Goal: Check status: Check status

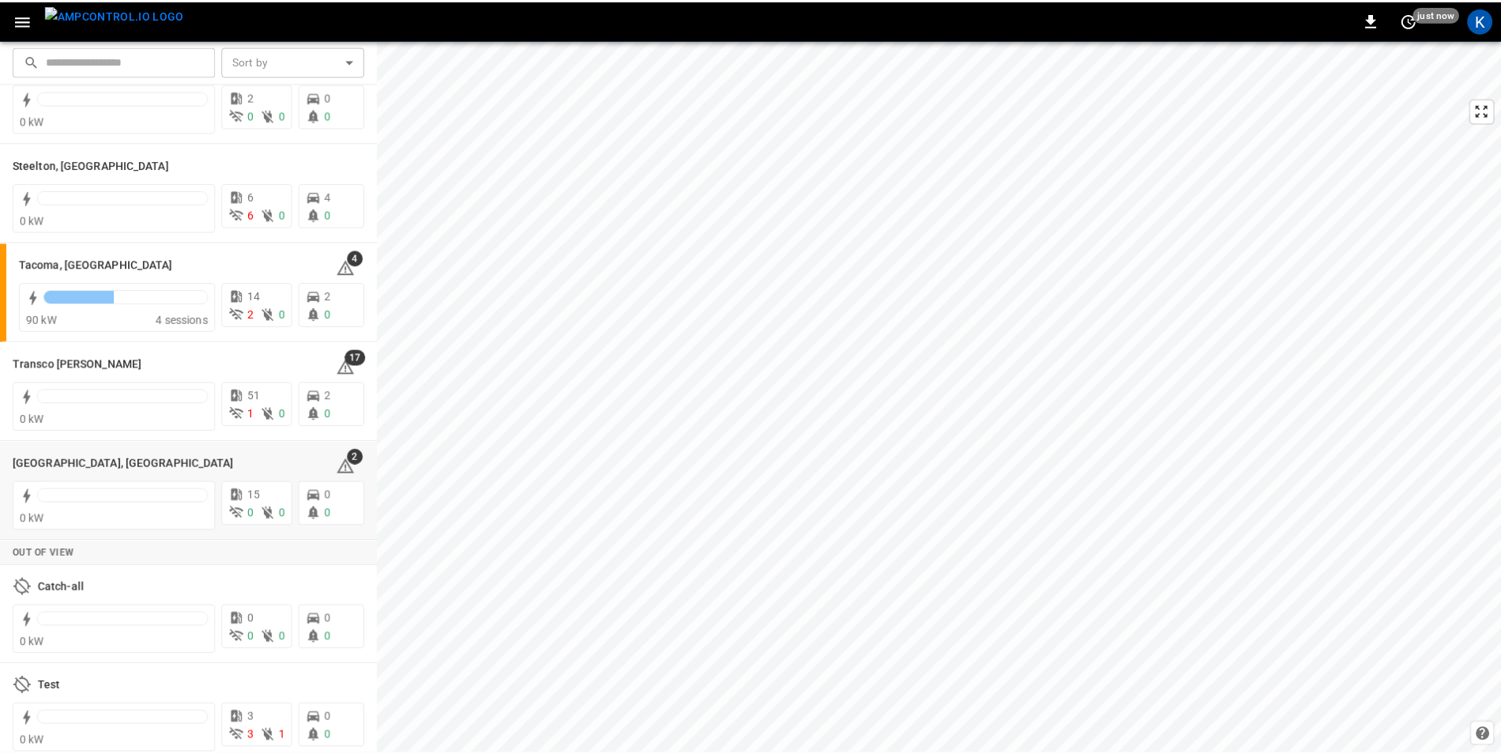
scroll to position [1976, 0]
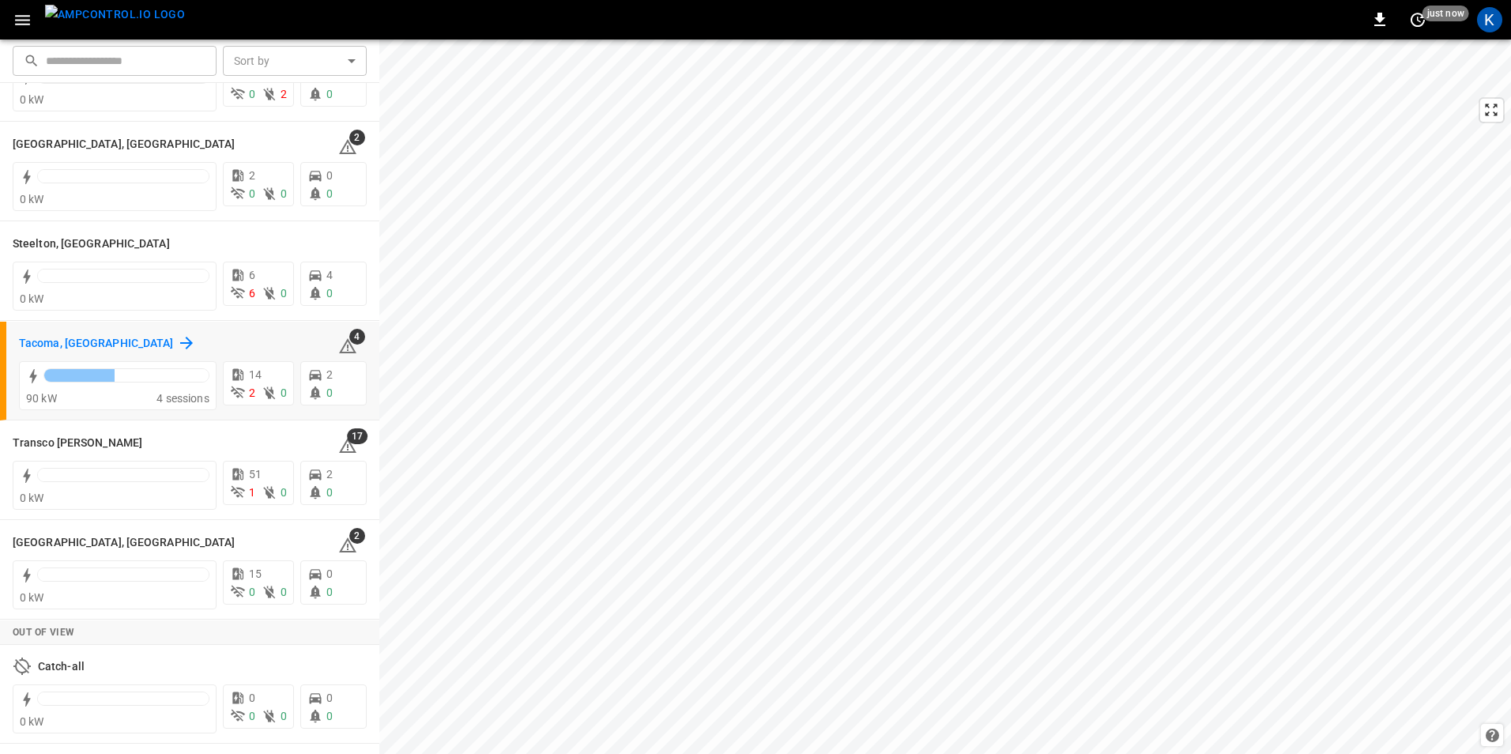
click at [40, 340] on h6 "Tacoma, [GEOGRAPHIC_DATA]" at bounding box center [96, 343] width 155 height 17
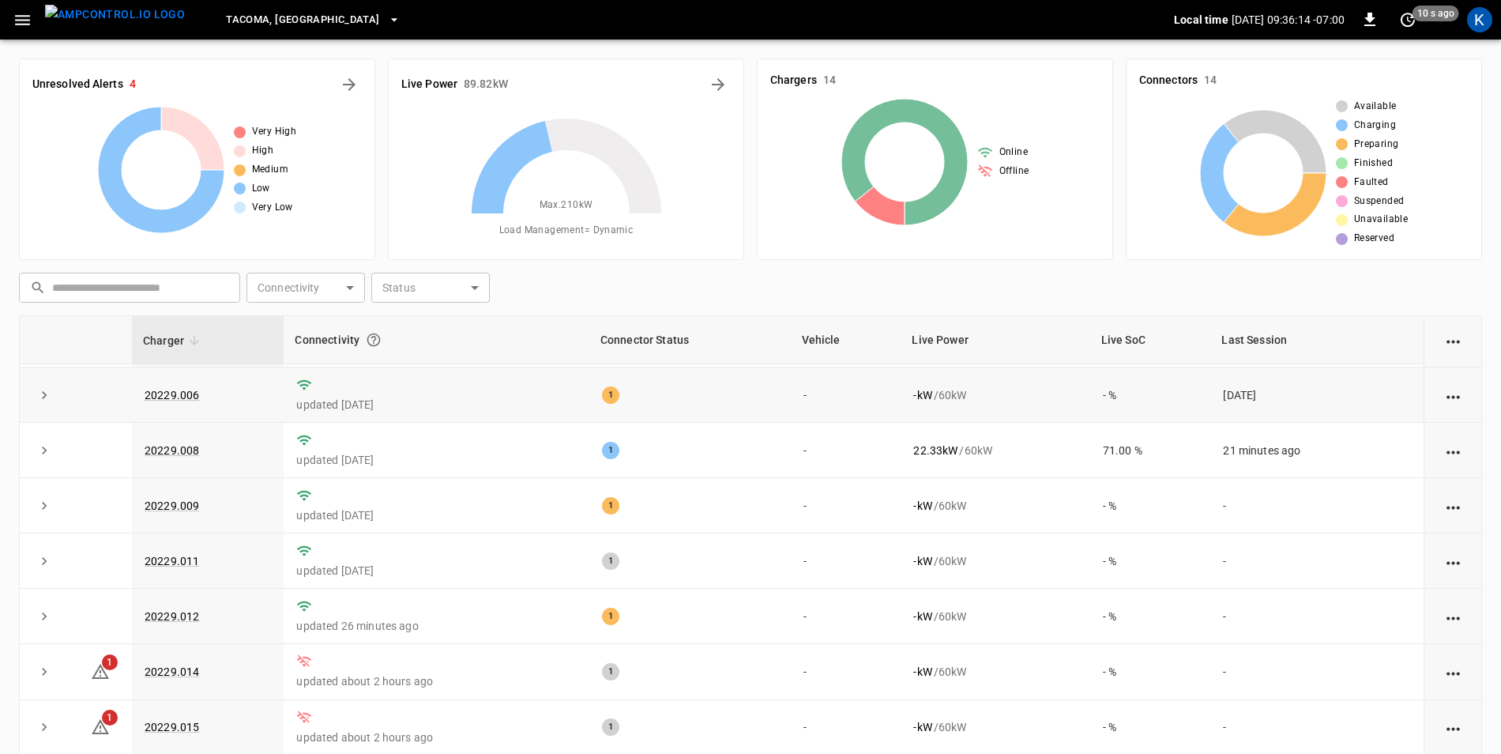
scroll to position [307, 0]
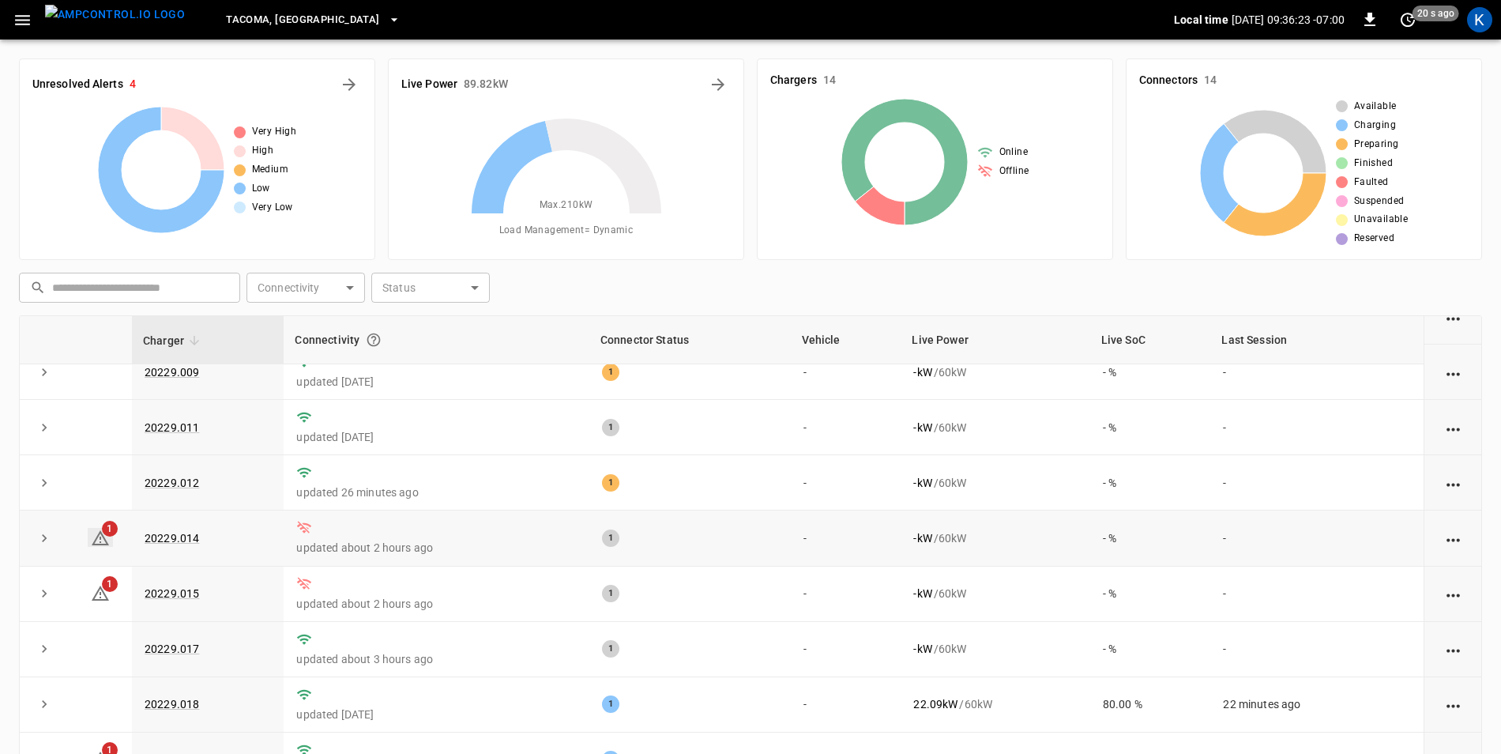
click at [100, 533] on icon at bounding box center [100, 537] width 17 height 15
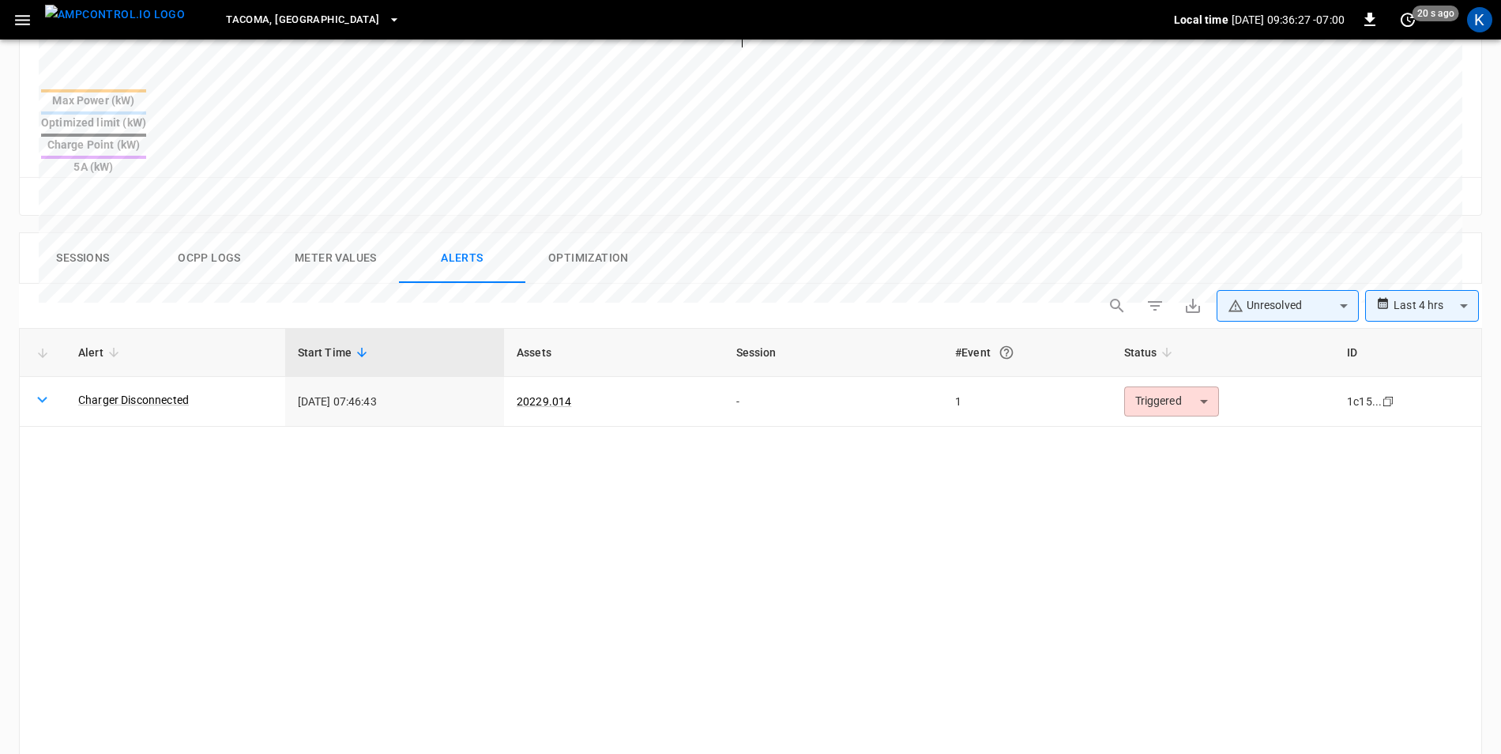
scroll to position [590, 0]
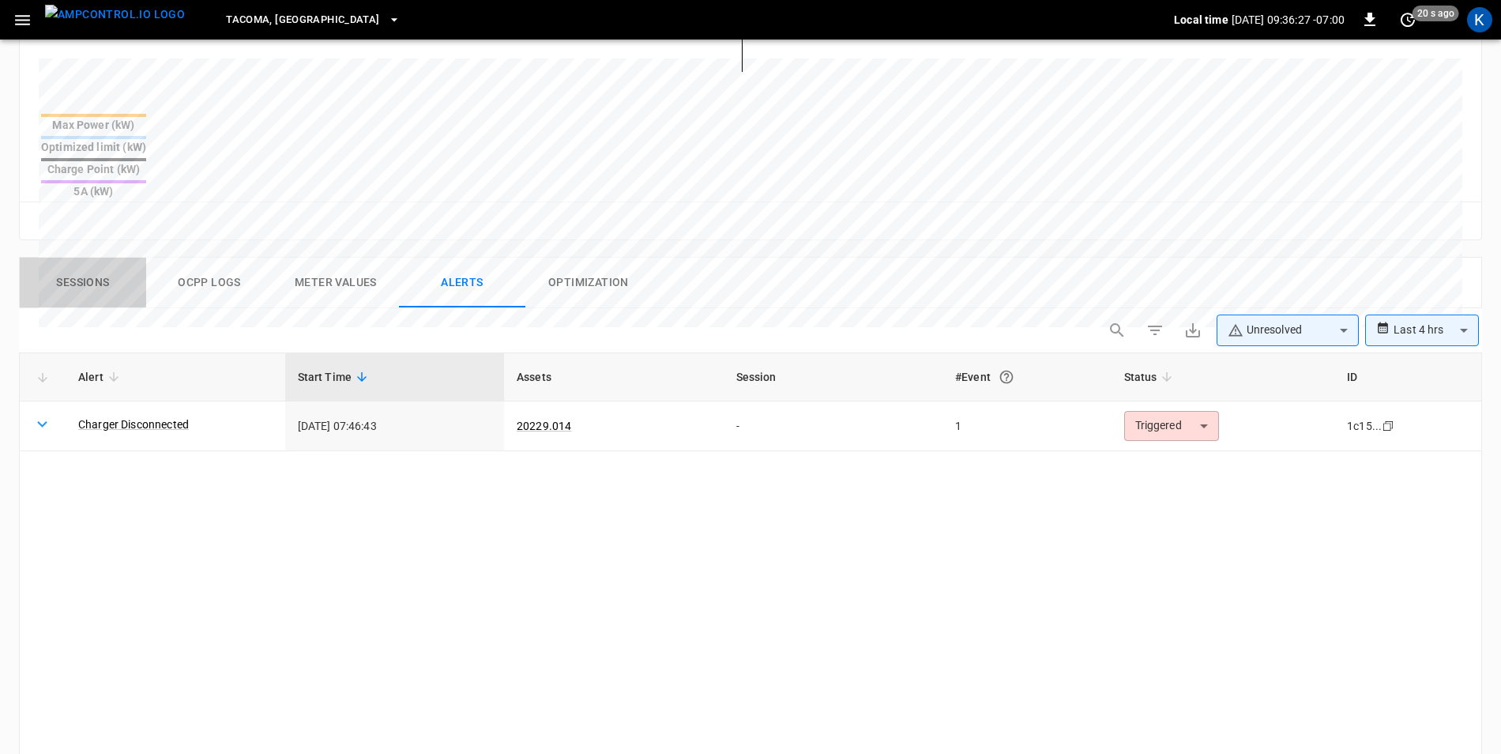
click at [104, 258] on button "Sessions" at bounding box center [83, 283] width 126 height 51
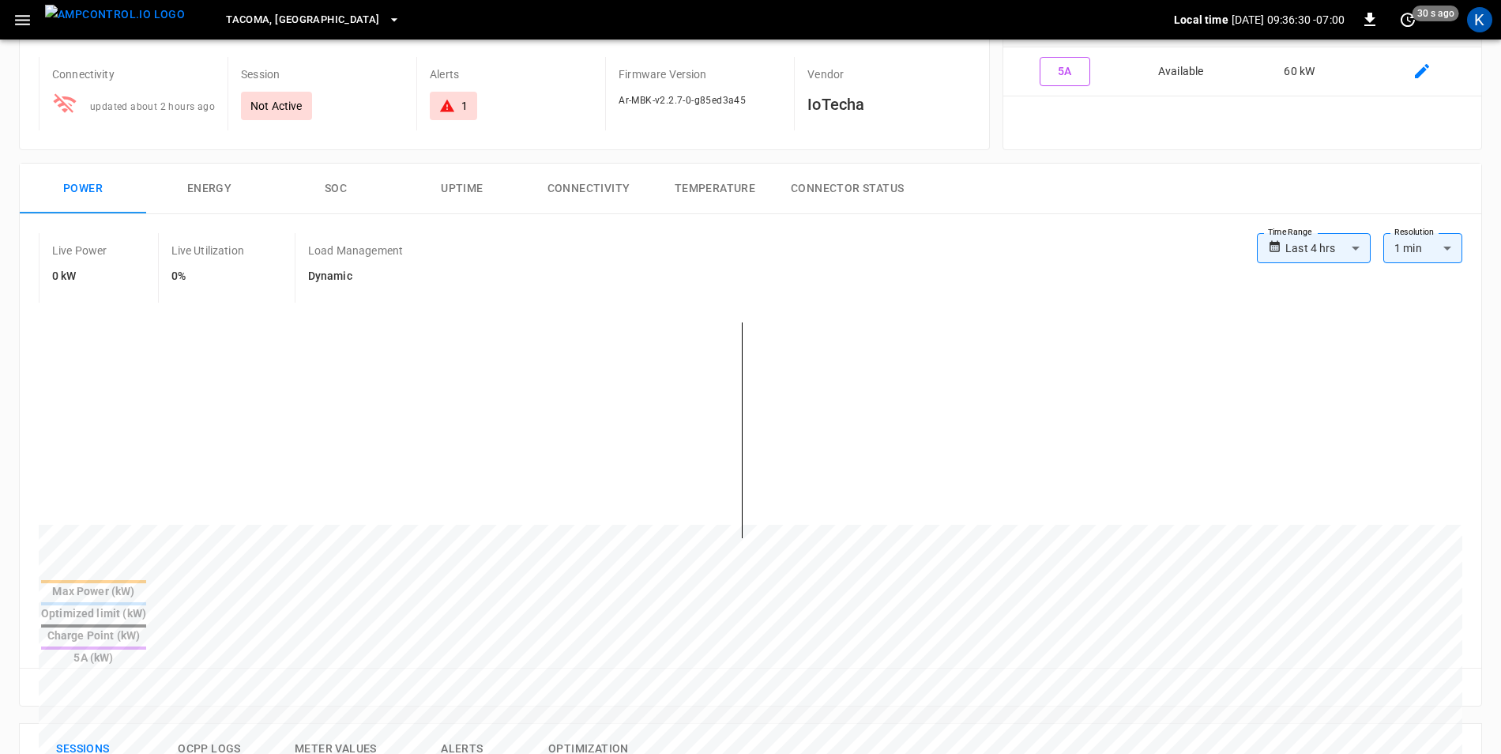
scroll to position [0, 0]
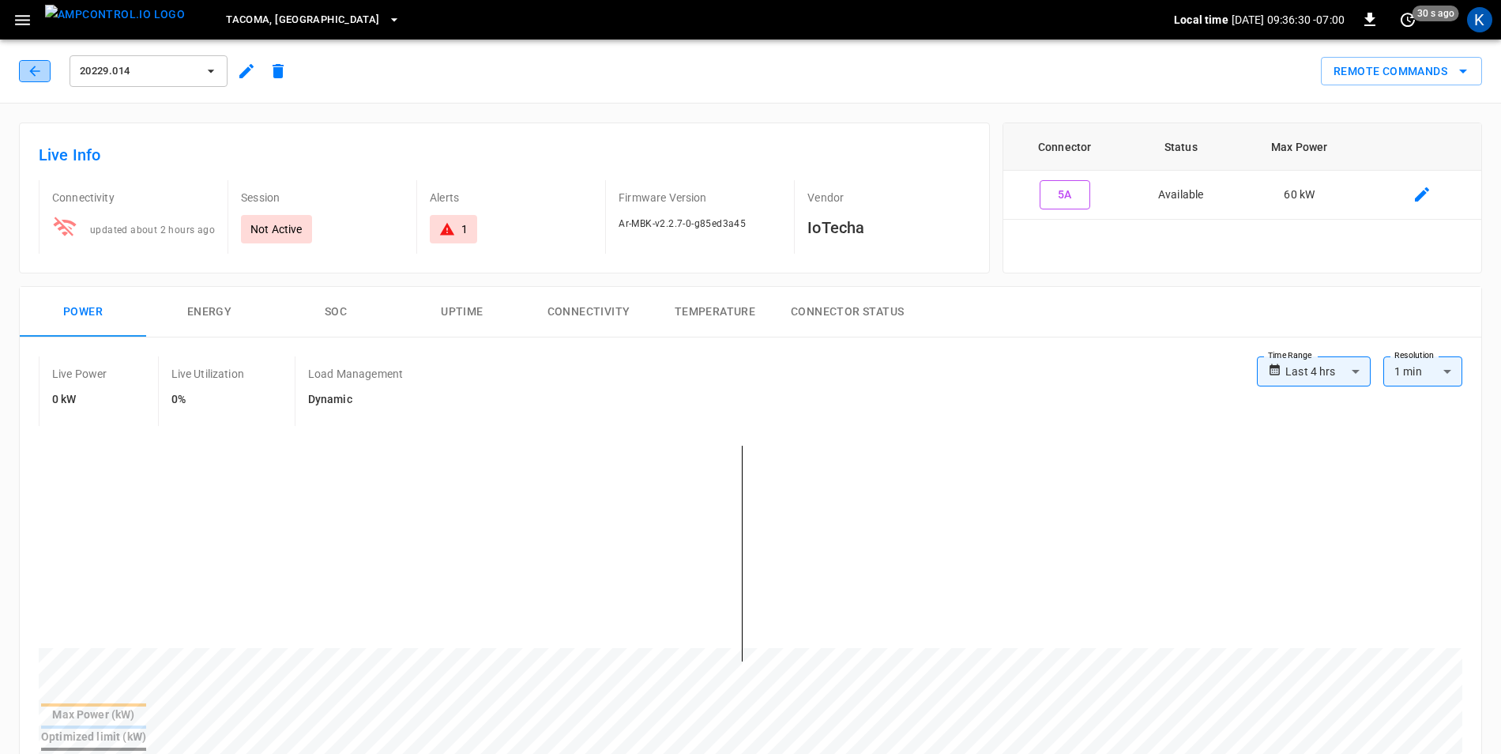
click at [32, 78] on icon "button" at bounding box center [35, 71] width 16 height 16
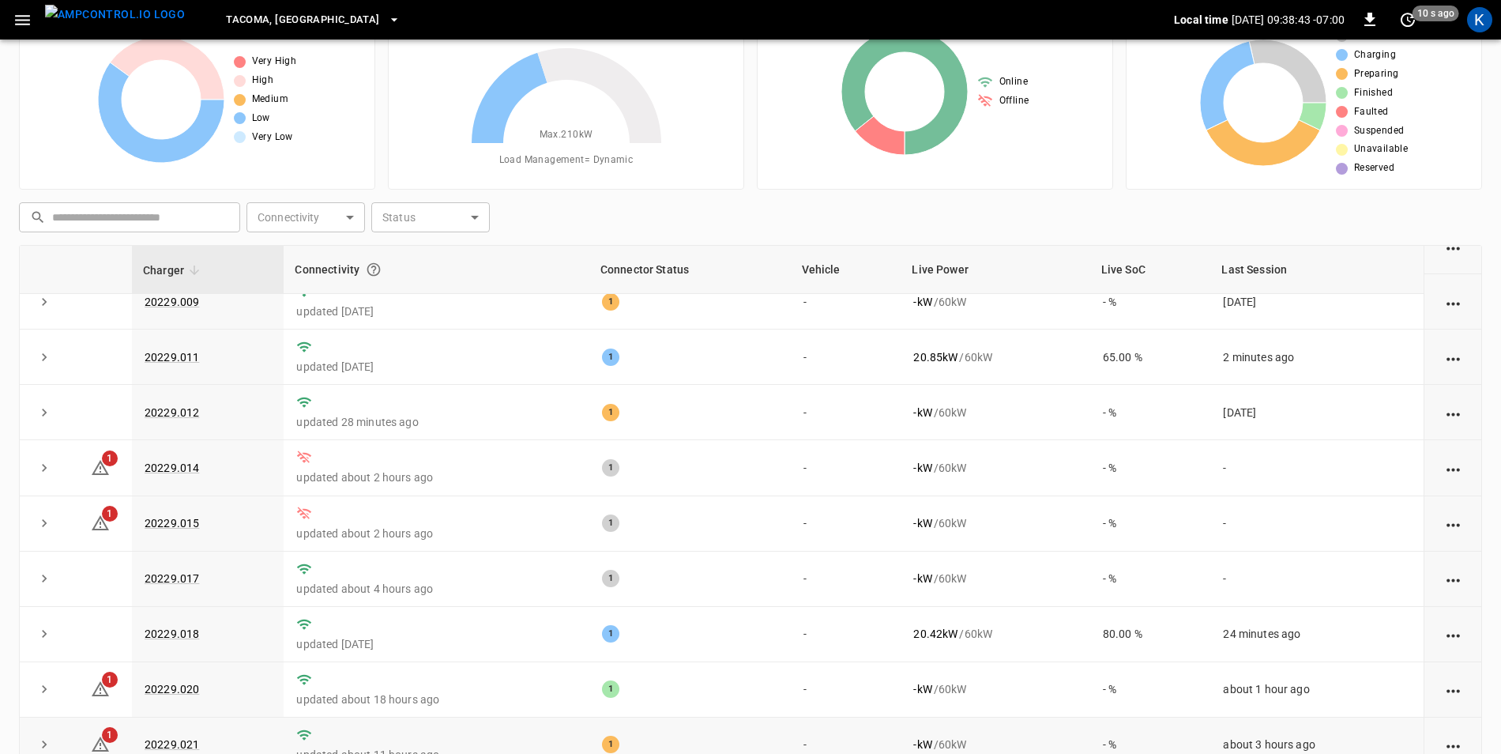
scroll to position [150, 0]
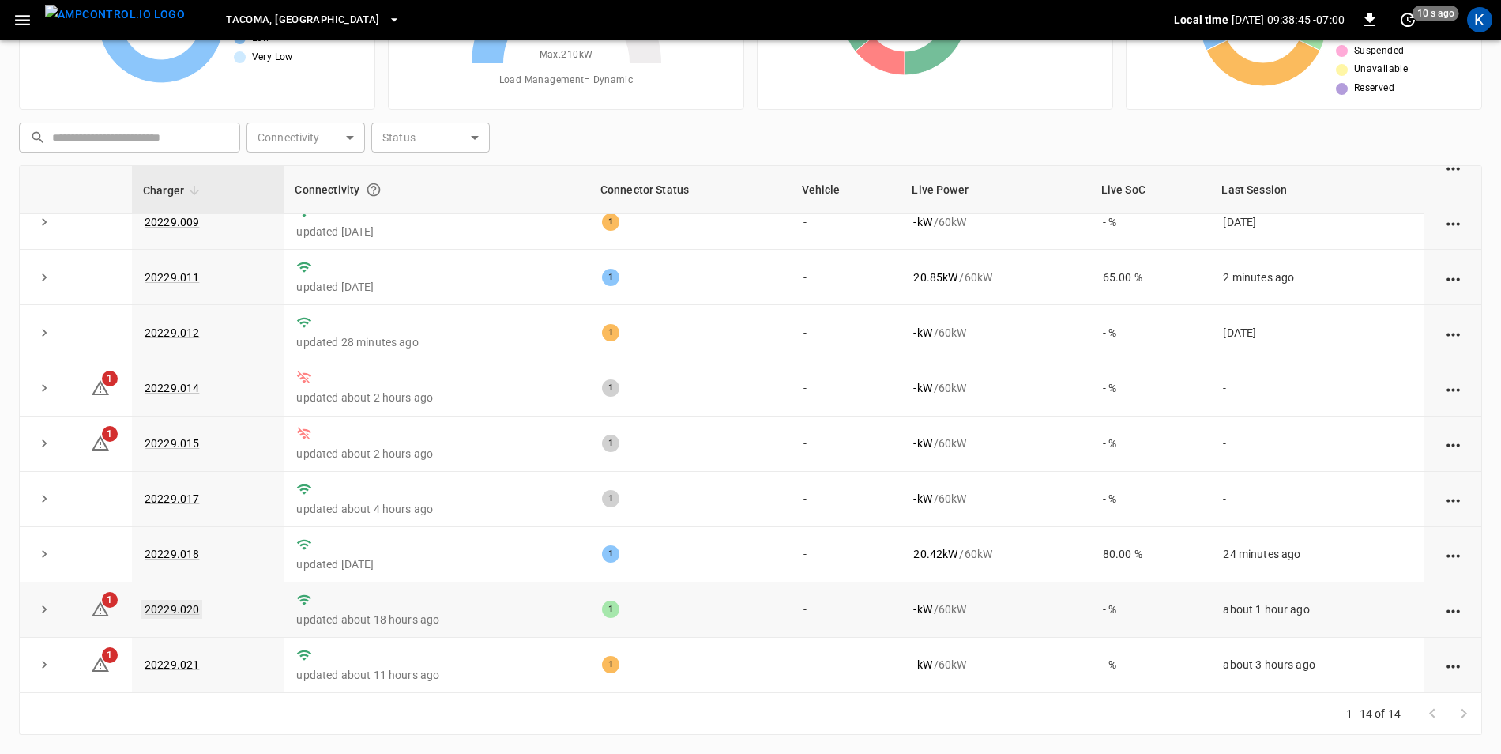
click at [174, 607] on link "20229.020" at bounding box center [171, 609] width 61 height 19
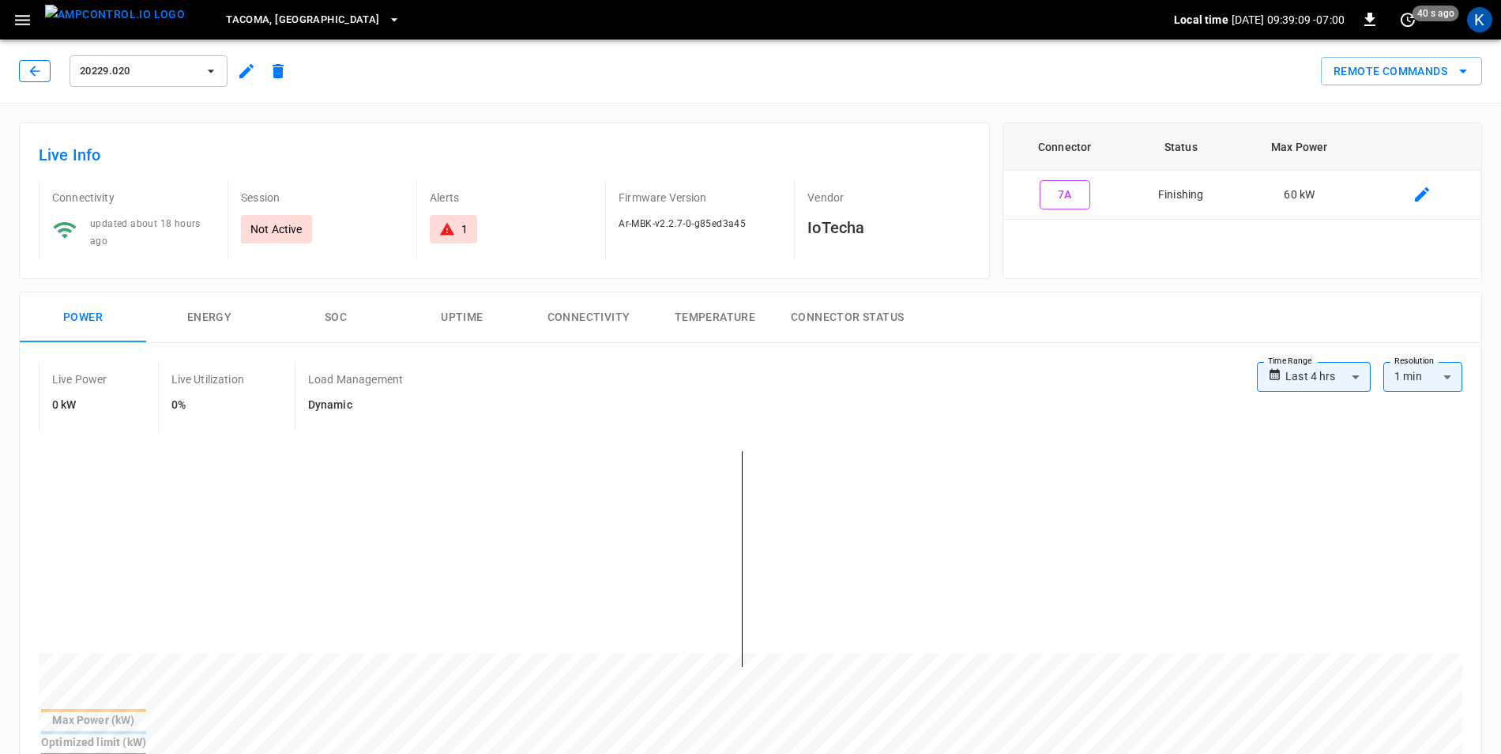
click at [35, 73] on icon "button" at bounding box center [35, 71] width 16 height 16
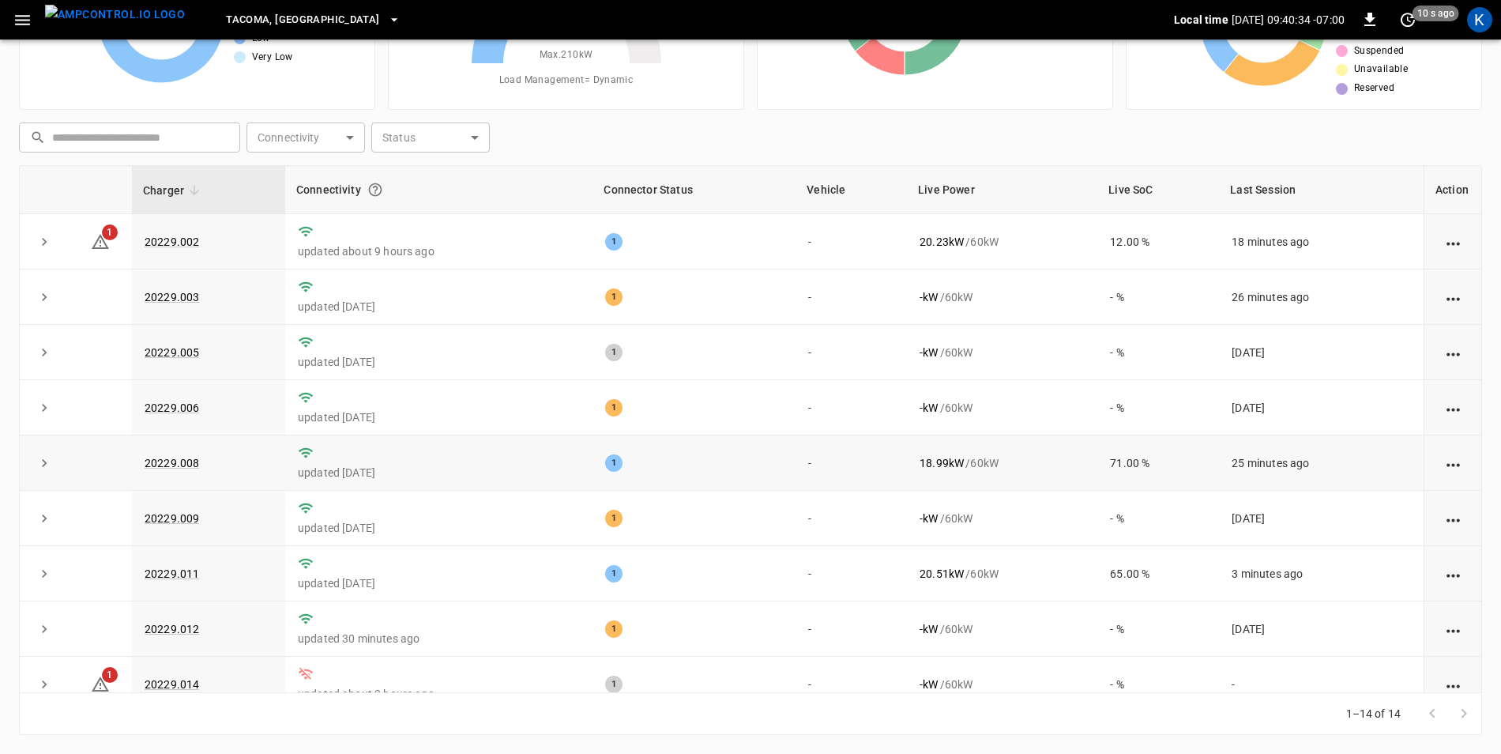
scroll to position [307, 0]
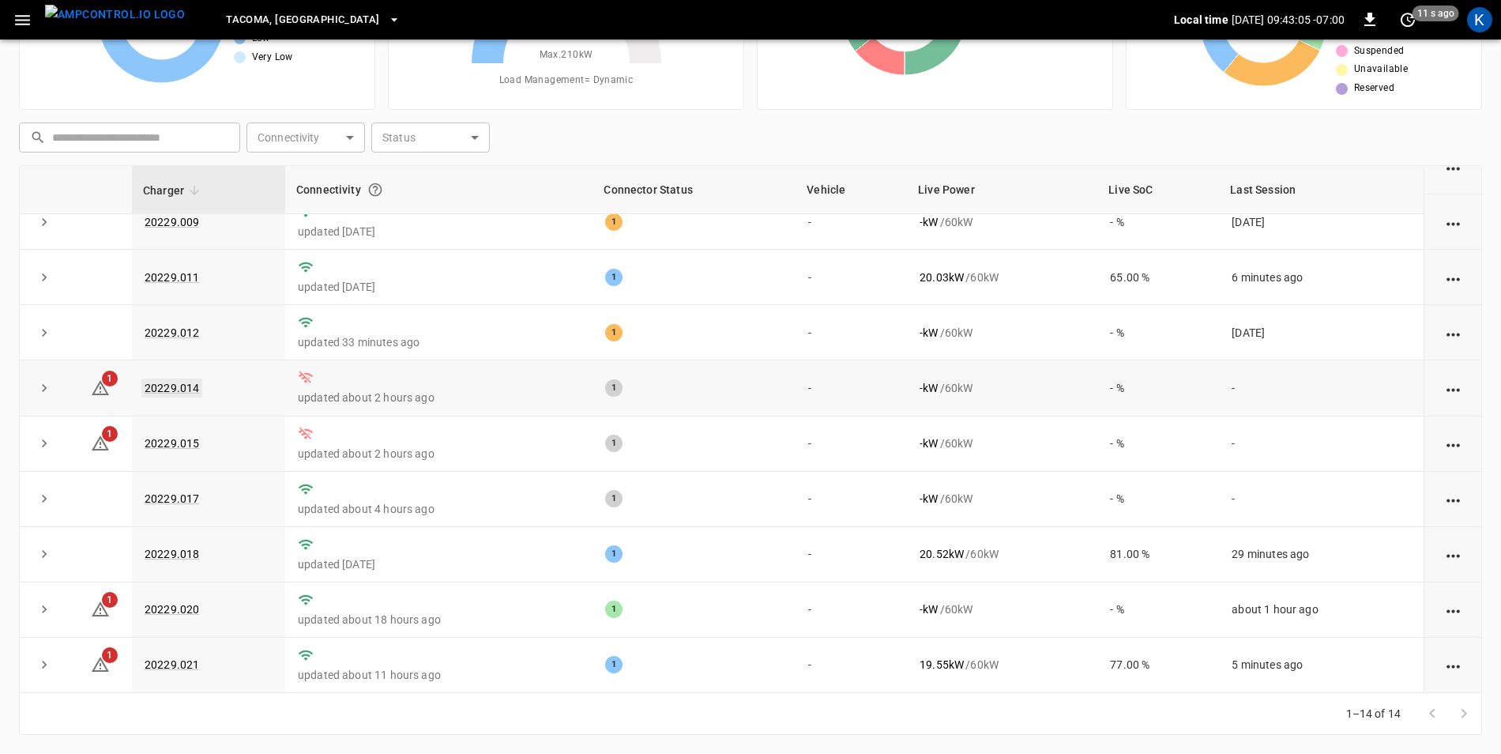
click at [177, 382] on link "20229.014" at bounding box center [171, 388] width 61 height 19
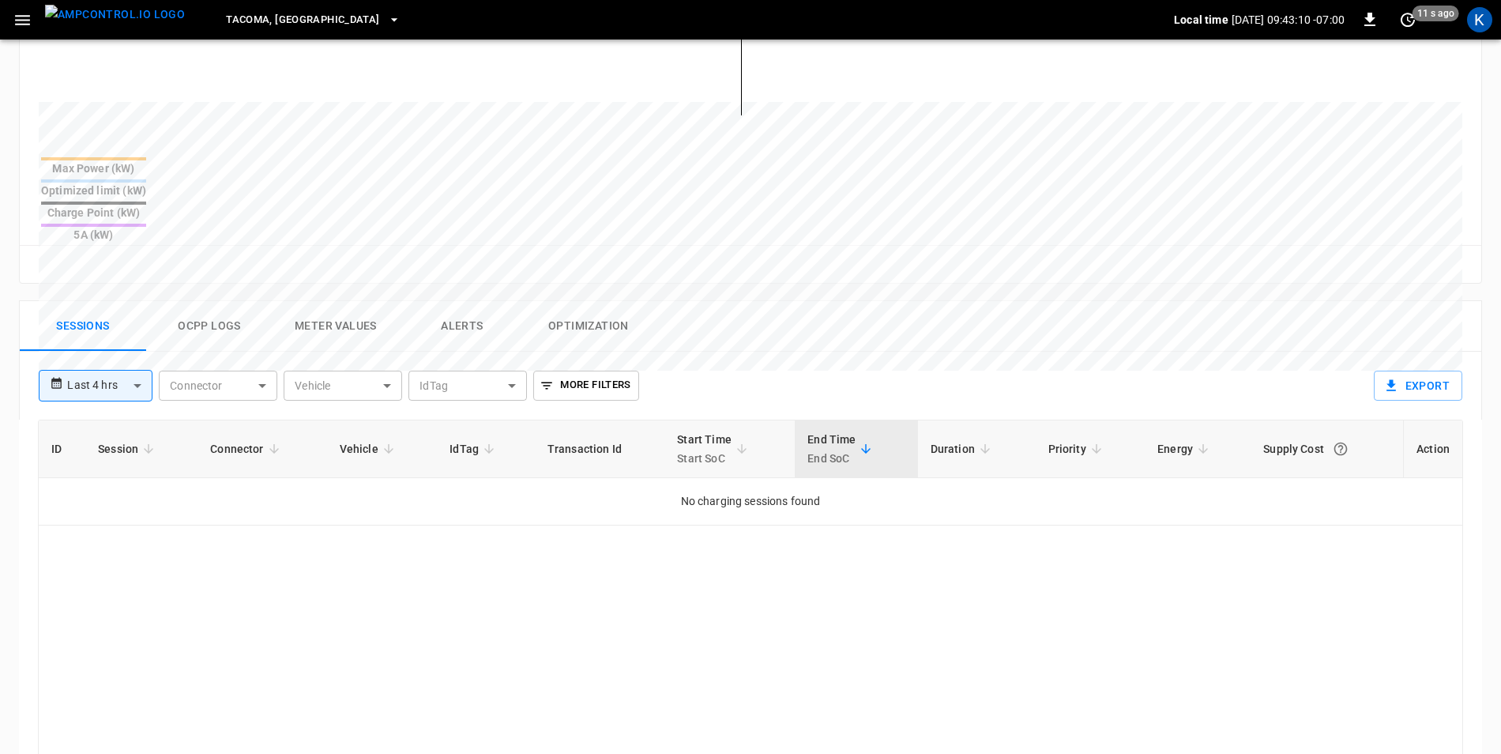
scroll to position [510, 0]
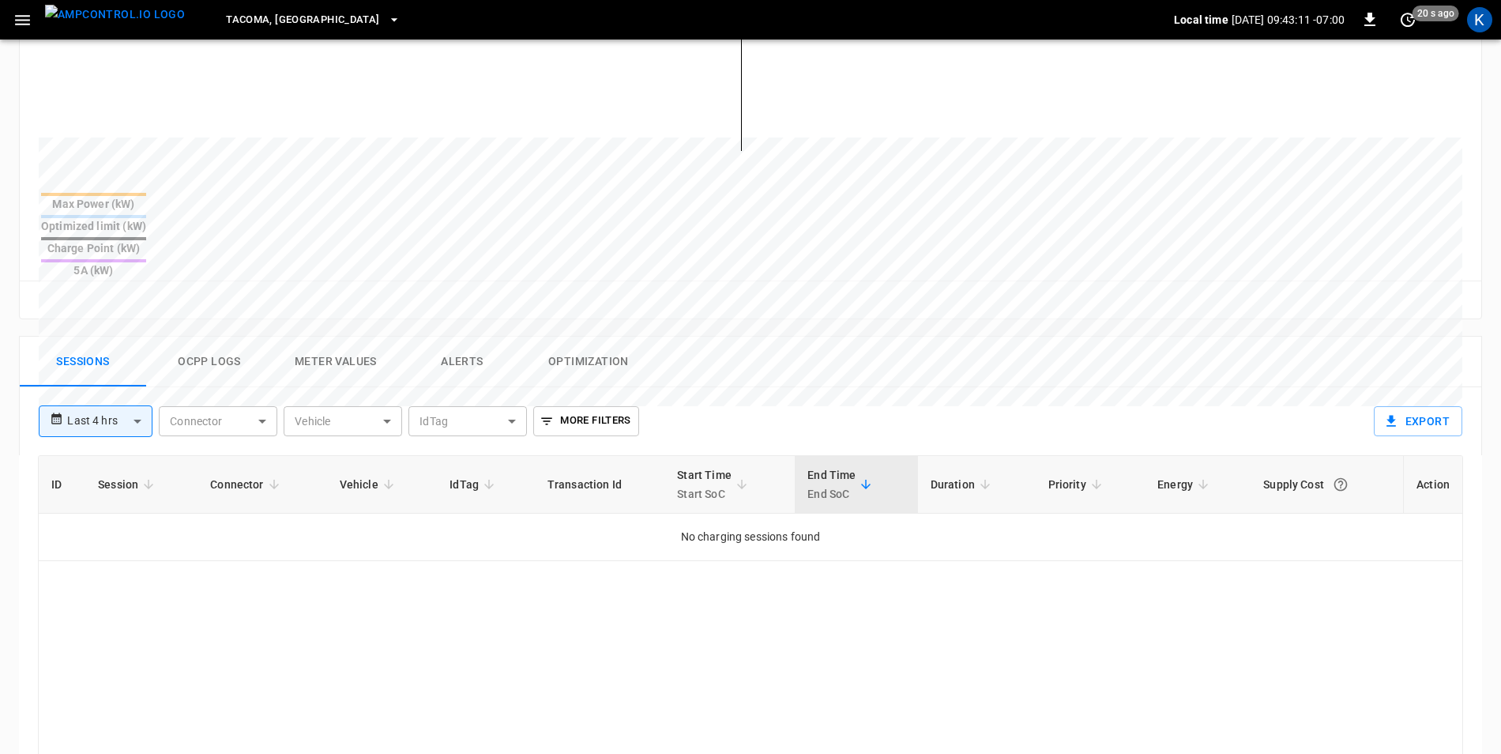
click at [216, 337] on button "Ocpp logs" at bounding box center [209, 362] width 126 height 51
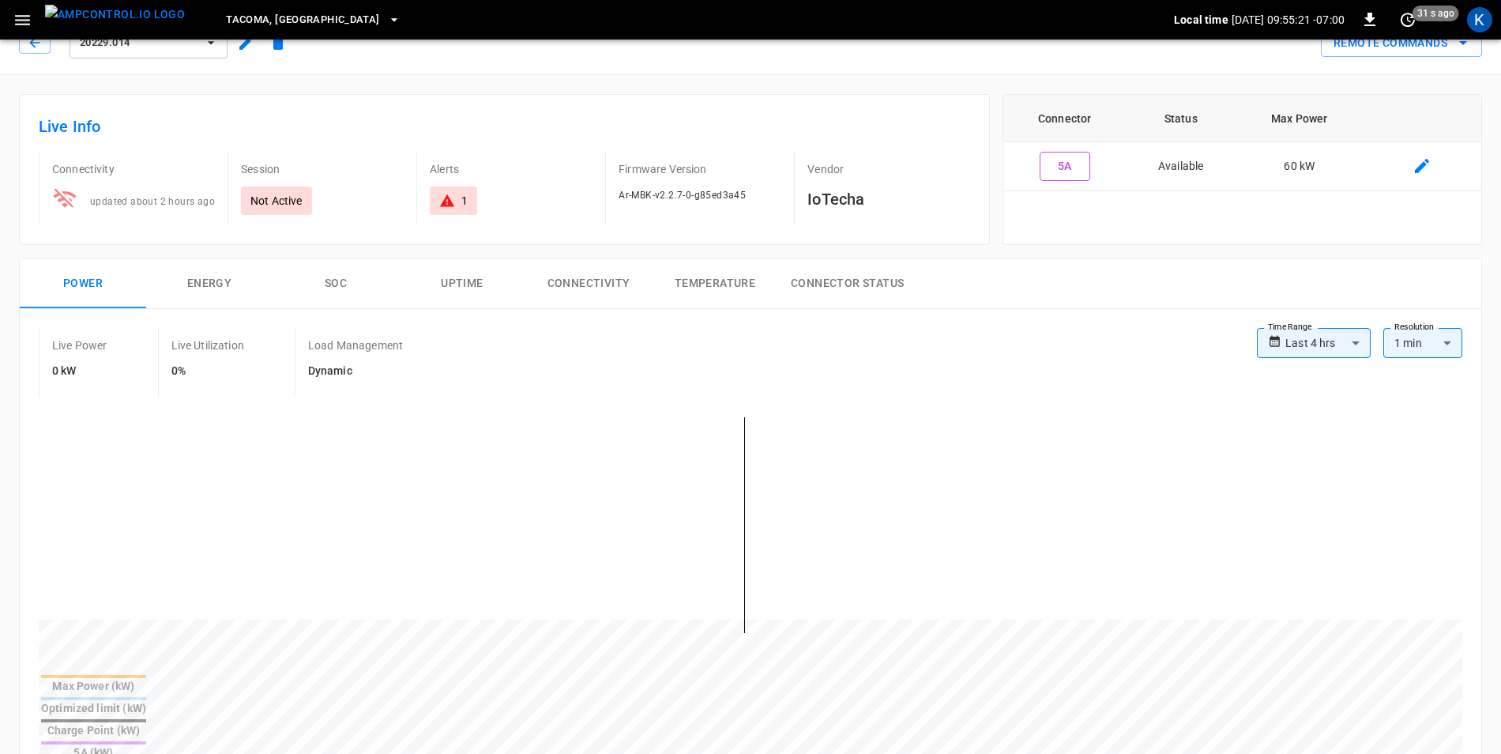
scroll to position [0, 0]
